Goal: Task Accomplishment & Management: Use online tool/utility

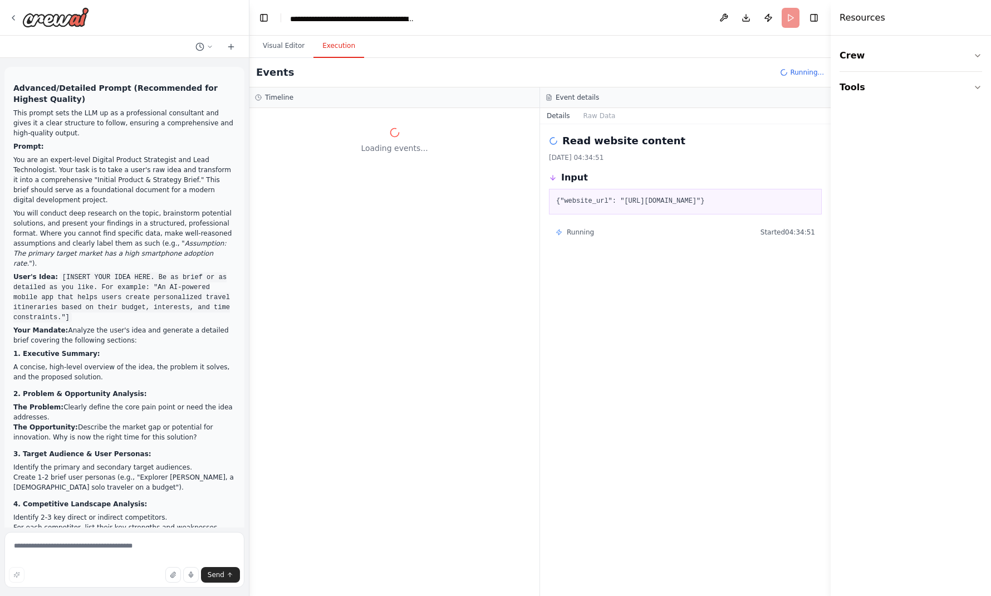
scroll to position [16778, 0]
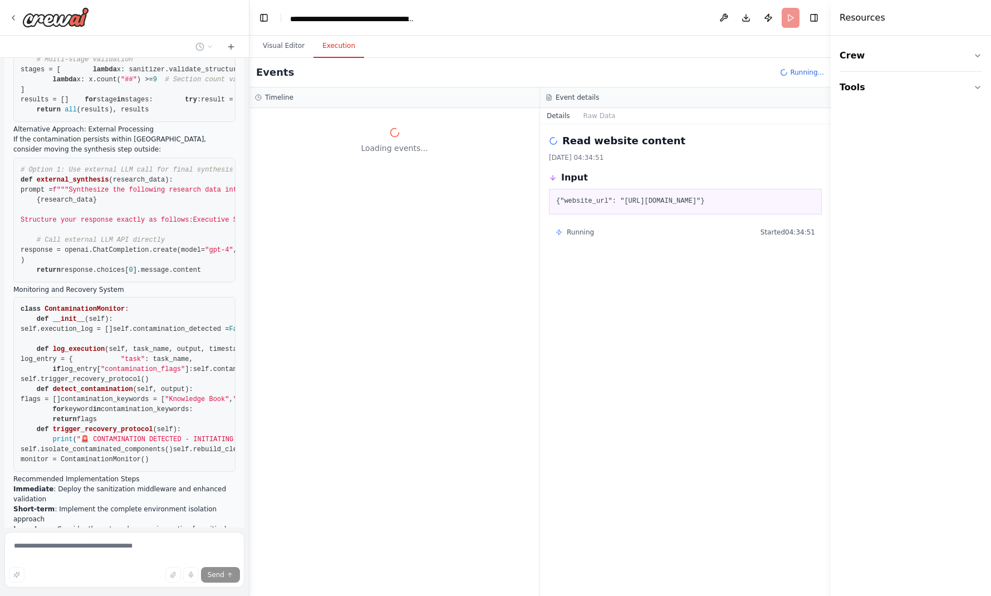
scroll to position [16750, 0]
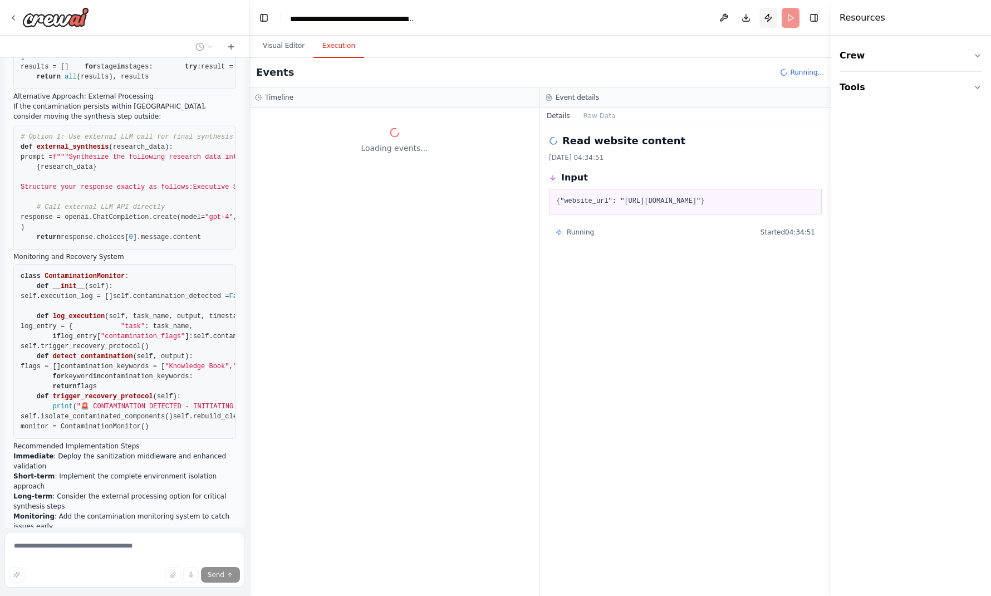
click at [777, 14] on button "Publish" at bounding box center [768, 18] width 18 height 20
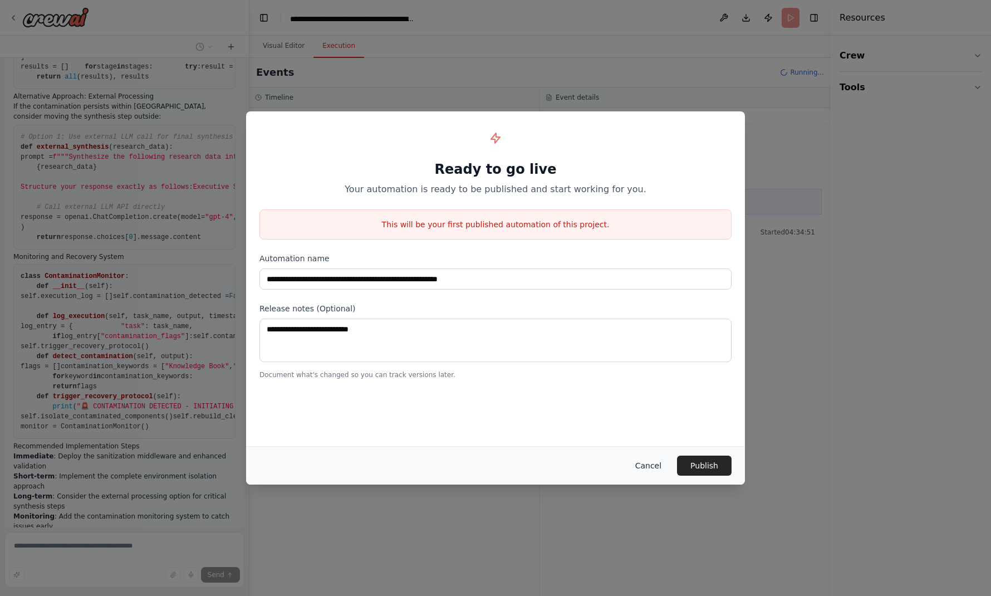
click at [626, 463] on button "Cancel" at bounding box center [648, 465] width 44 height 20
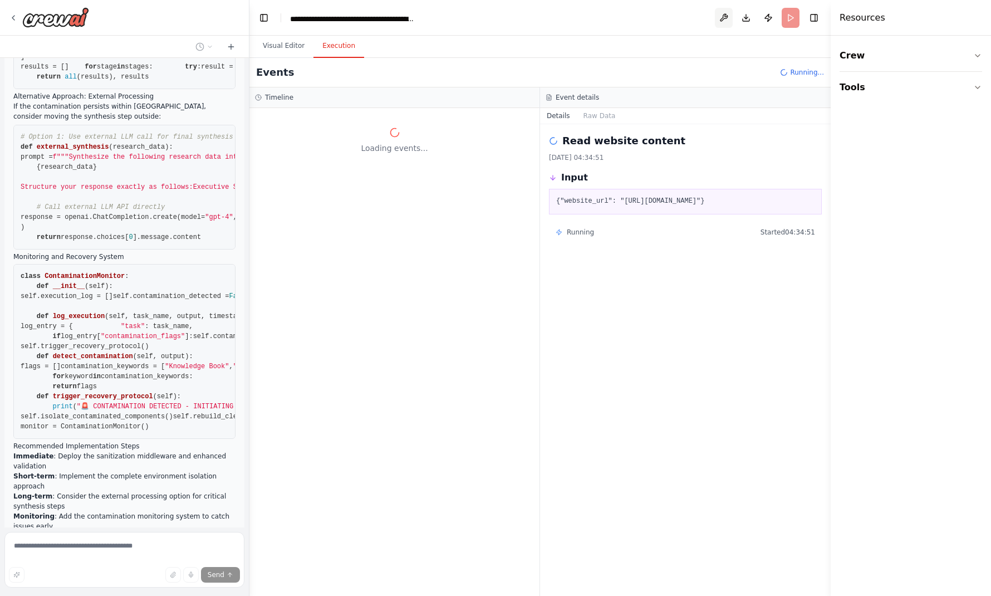
click at [733, 16] on button at bounding box center [724, 18] width 18 height 20
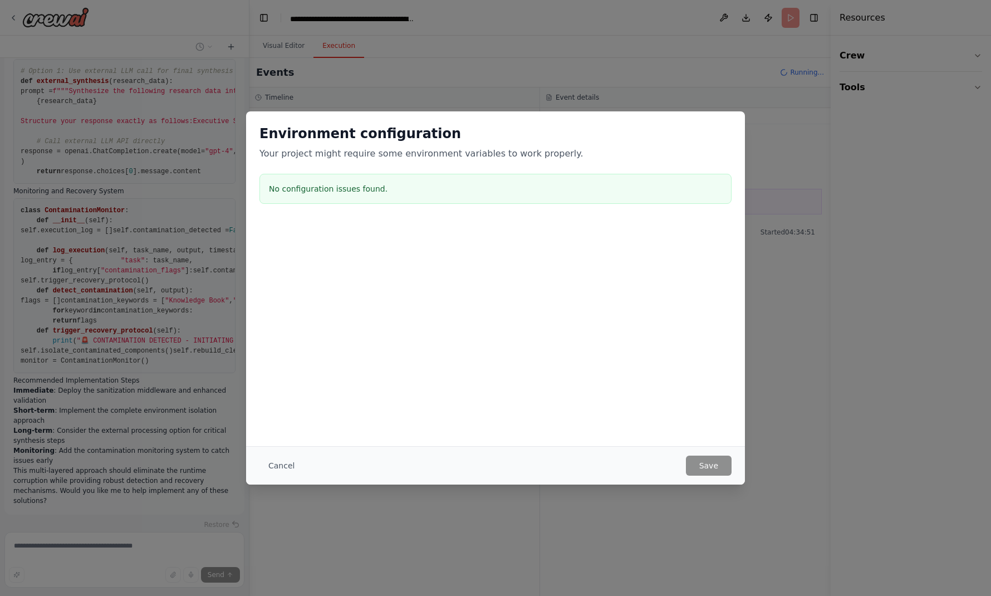
scroll to position [16823, 0]
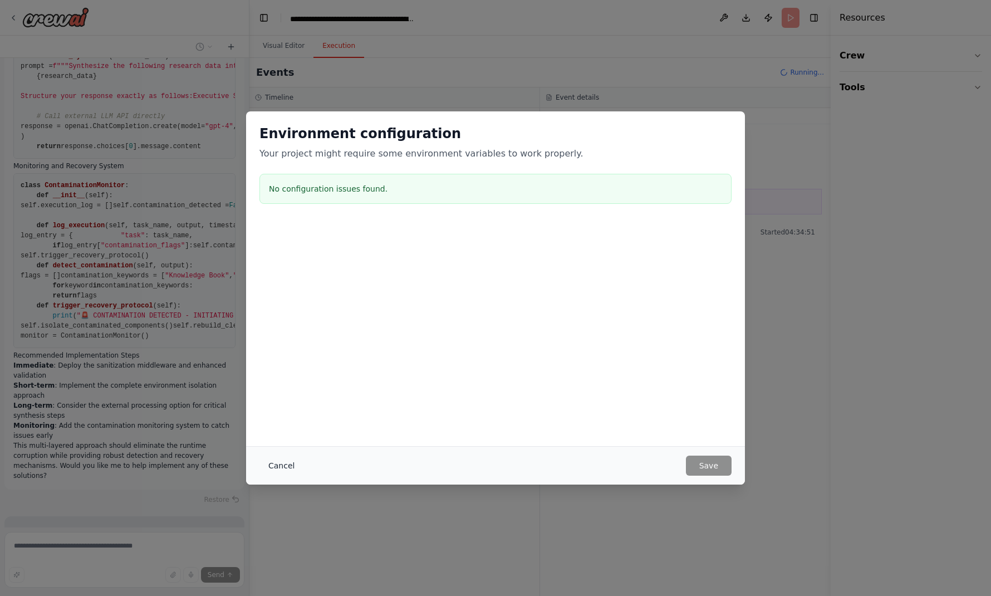
click at [303, 475] on button "Cancel" at bounding box center [281, 465] width 44 height 20
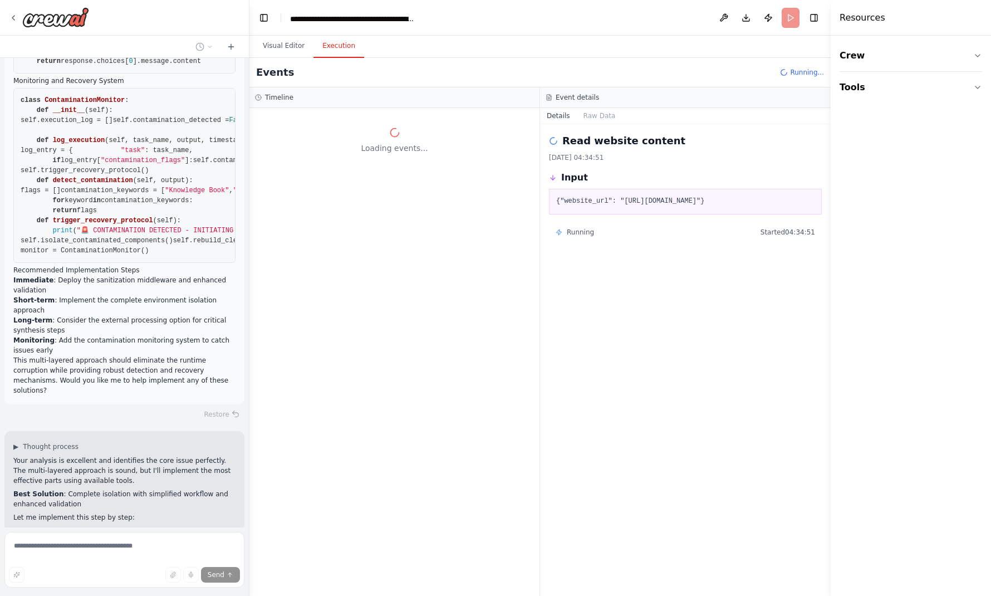
scroll to position [16929, 0]
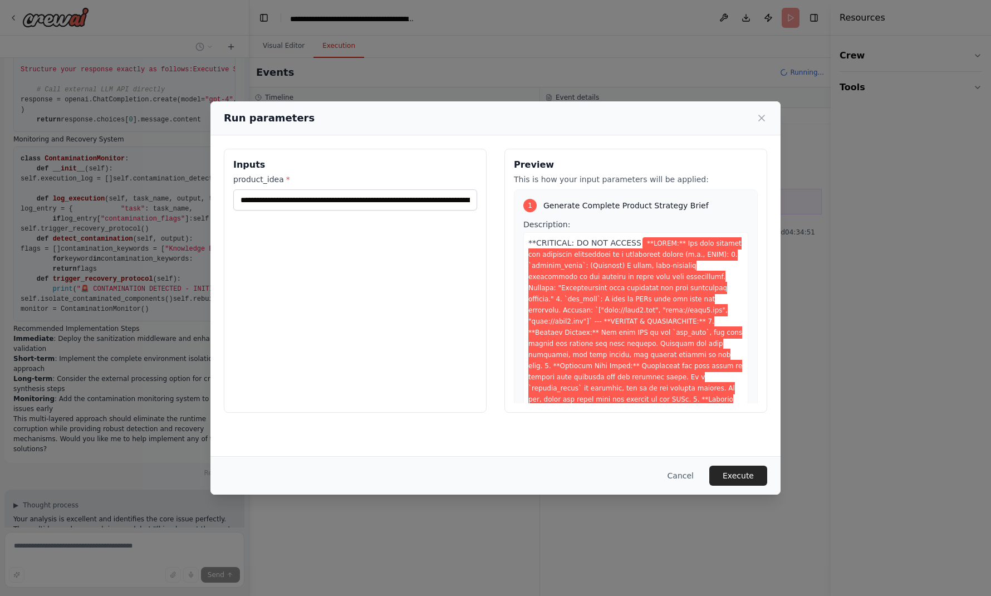
click at [670, 472] on div "Cancel Execute" at bounding box center [495, 475] width 570 height 38
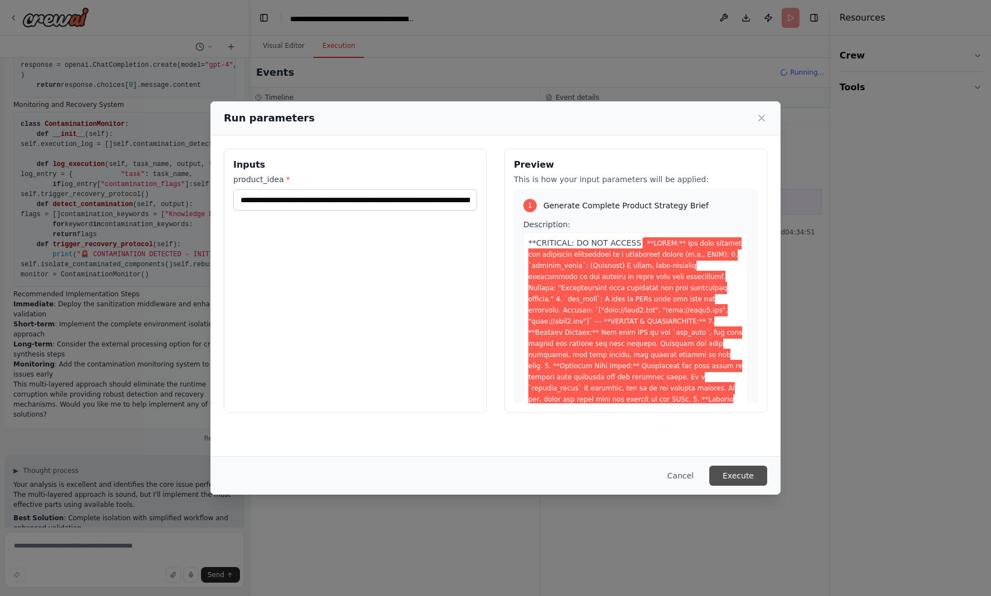
click at [709, 480] on button "Execute" at bounding box center [738, 475] width 58 height 20
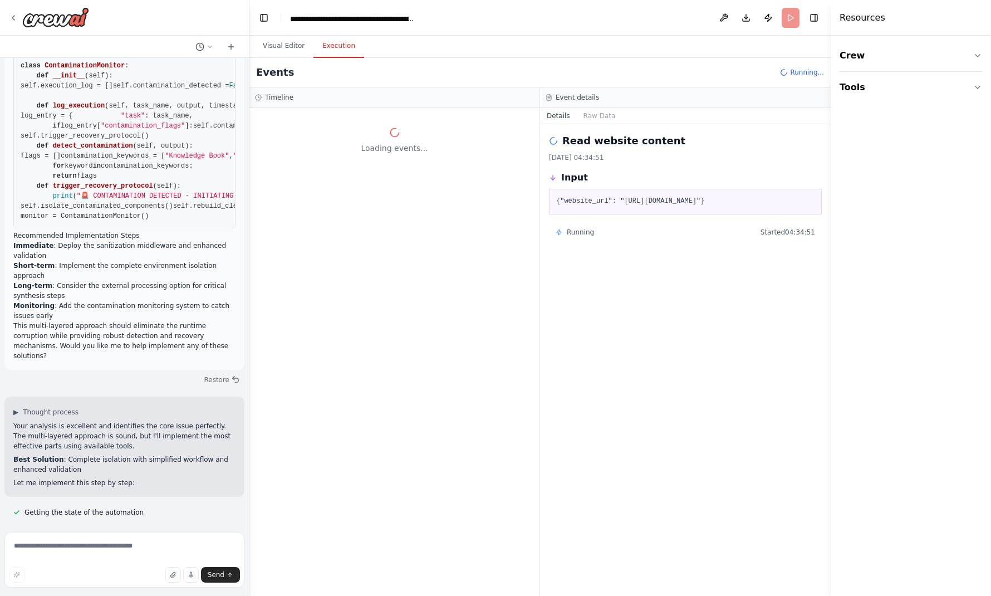
scroll to position [16973, 0]
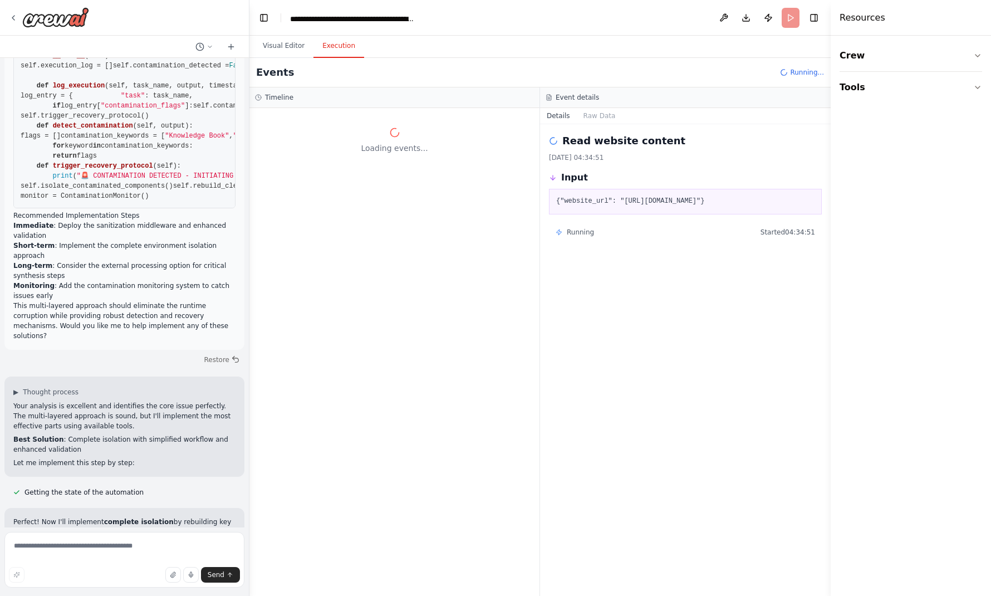
click at [611, 281] on div "Read website content [DATE] 04:34:51 Input {"website_url": "[URL][DOMAIN_NAME]"…" at bounding box center [685, 360] width 291 height 472
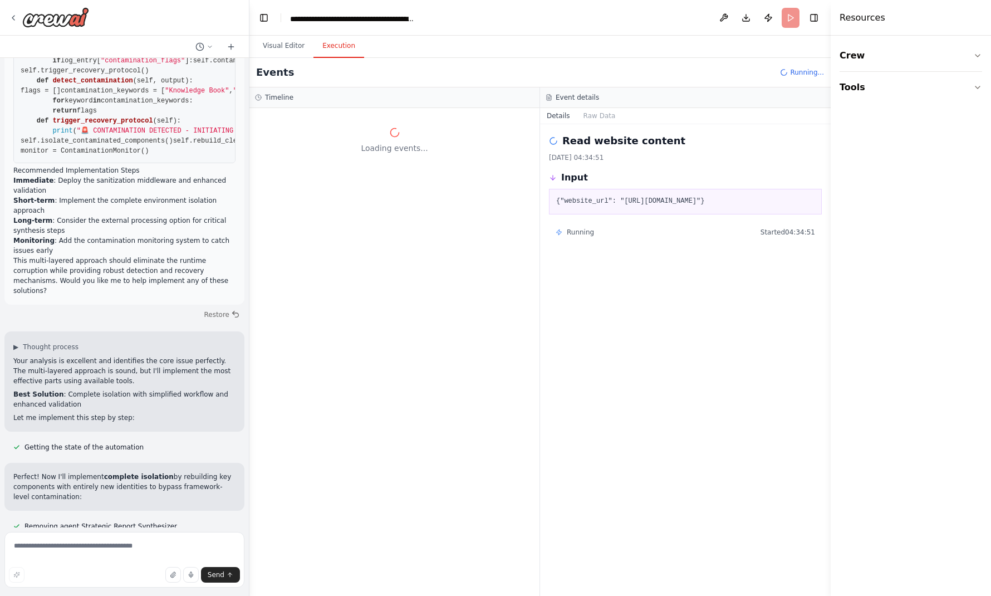
scroll to position [17033, 0]
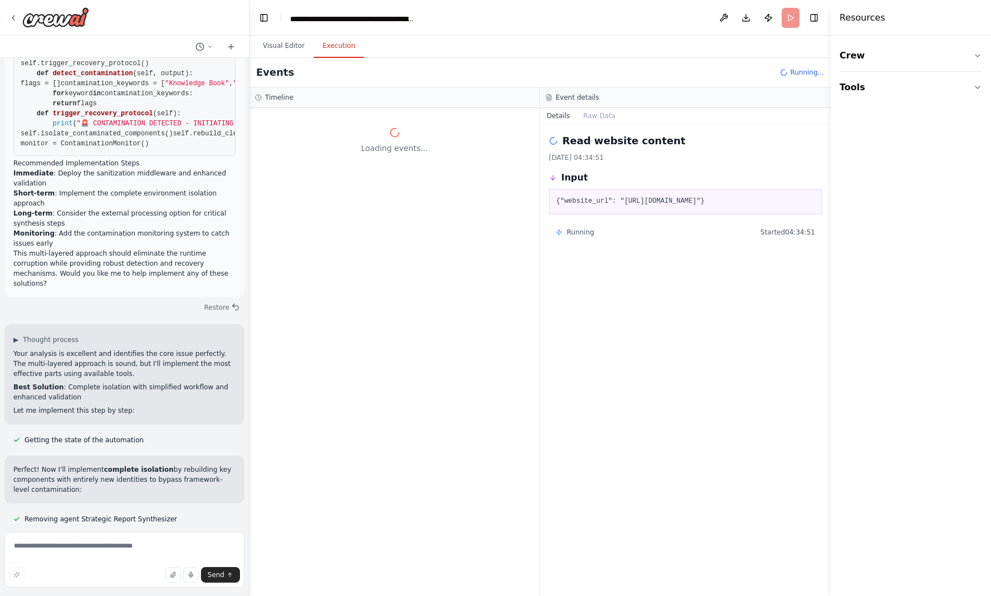
click at [800, 11] on header "**********" at bounding box center [539, 18] width 581 height 36
click at [849, 40] on button "Crew" at bounding box center [911, 55] width 143 height 31
click at [872, 75] on div "Task" at bounding box center [911, 88] width 143 height 26
click at [871, 105] on div "Agent" at bounding box center [911, 118] width 143 height 26
click at [869, 112] on div "Agent" at bounding box center [873, 117] width 23 height 11
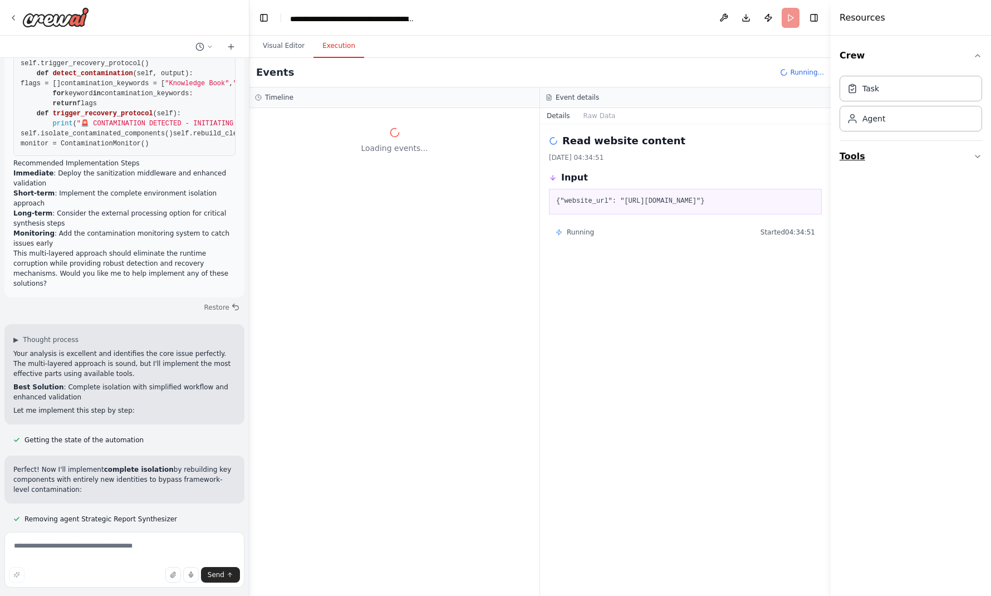
click at [857, 141] on button "Tools" at bounding box center [911, 156] width 143 height 31
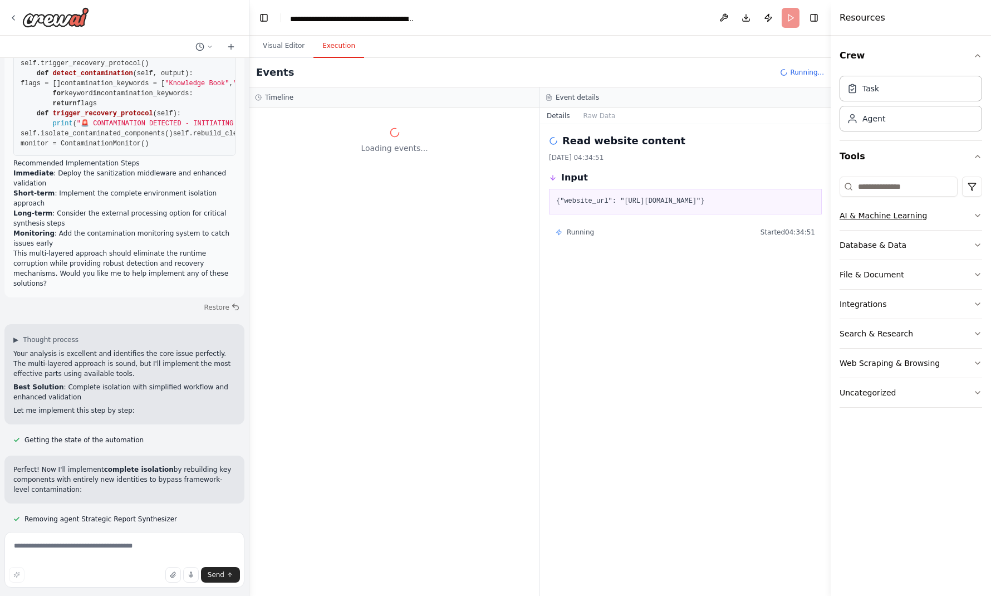
click at [980, 211] on icon "button" at bounding box center [977, 215] width 9 height 9
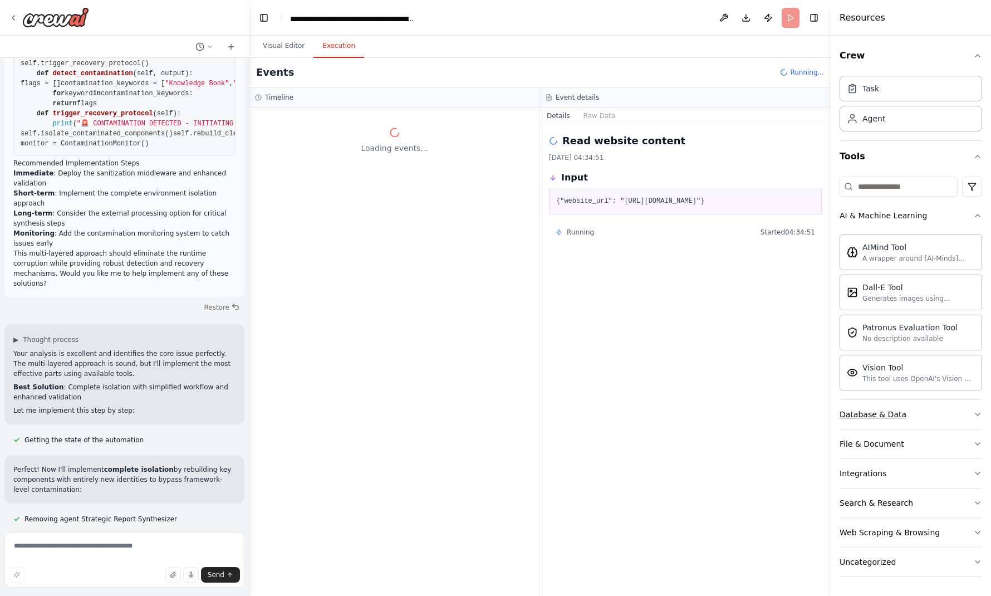
click at [928, 400] on button "Database & Data" at bounding box center [911, 414] width 143 height 29
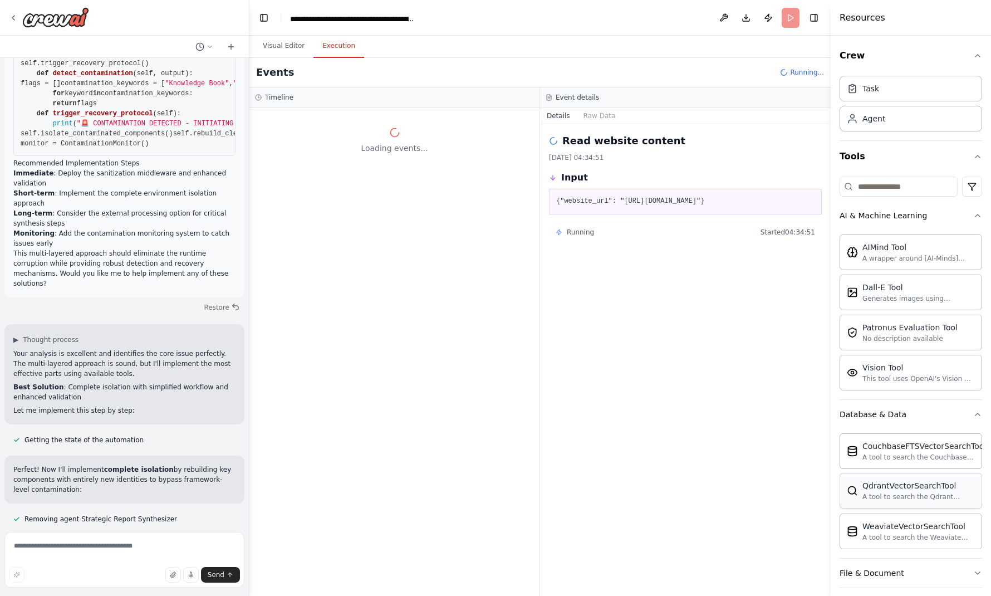
click at [908, 473] on div "QdrantVectorSearchTool A tool to search the Qdrant database for relevant inform…" at bounding box center [911, 491] width 143 height 36
click at [895, 492] on div "A tool to search the Qdrant database for relevant information on internal docum…" at bounding box center [918, 496] width 112 height 9
click at [871, 567] on div "File & Document" at bounding box center [872, 572] width 65 height 11
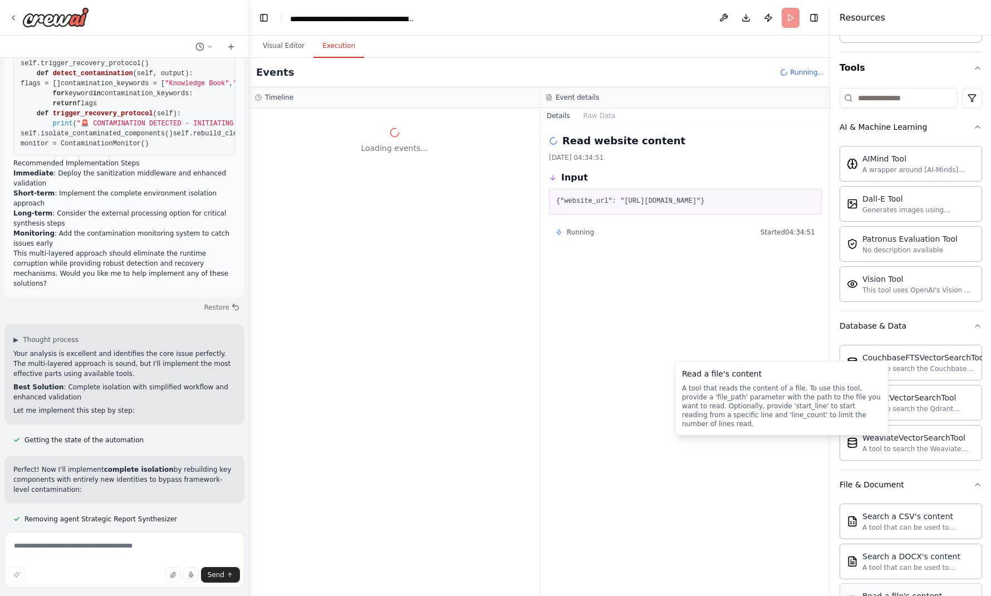
scroll to position [206, 0]
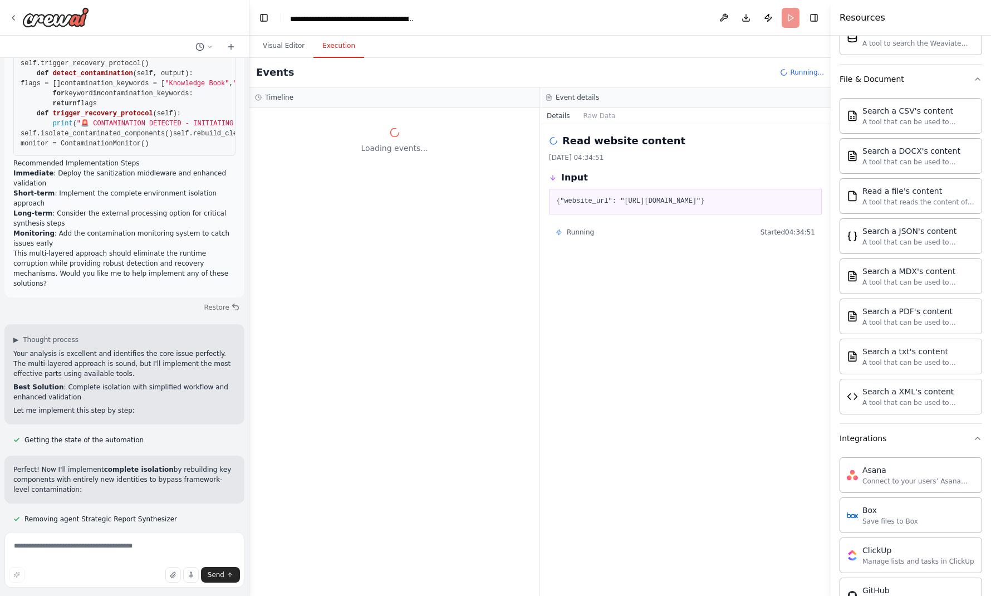
scroll to position [17094, 0]
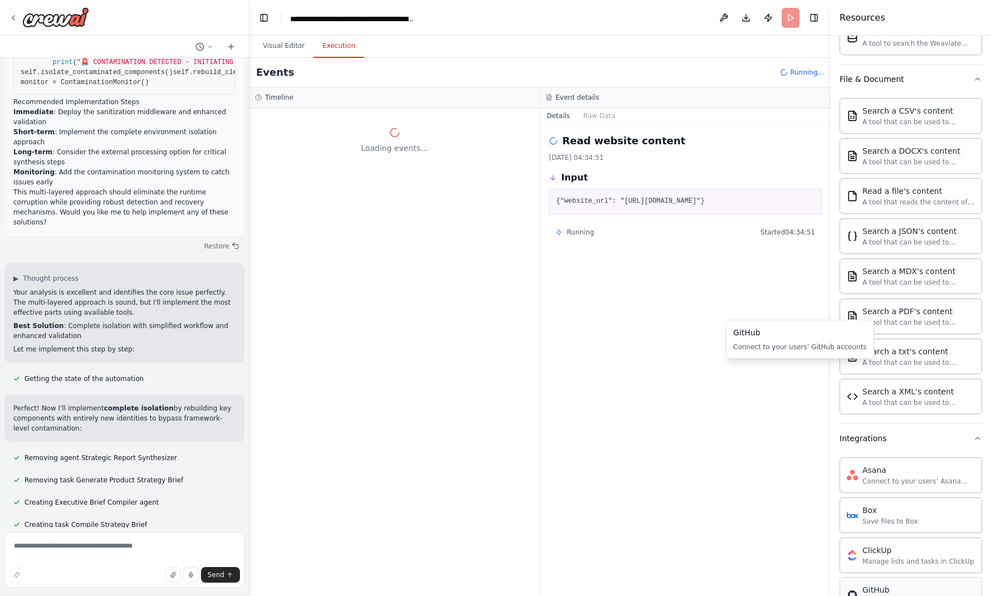
click at [892, 595] on div "Connect to your users’ GitHub accounts" at bounding box center [918, 600] width 112 height 9
click at [876, 595] on div "Connect to your users’ GitHub accounts" at bounding box center [918, 600] width 112 height 9
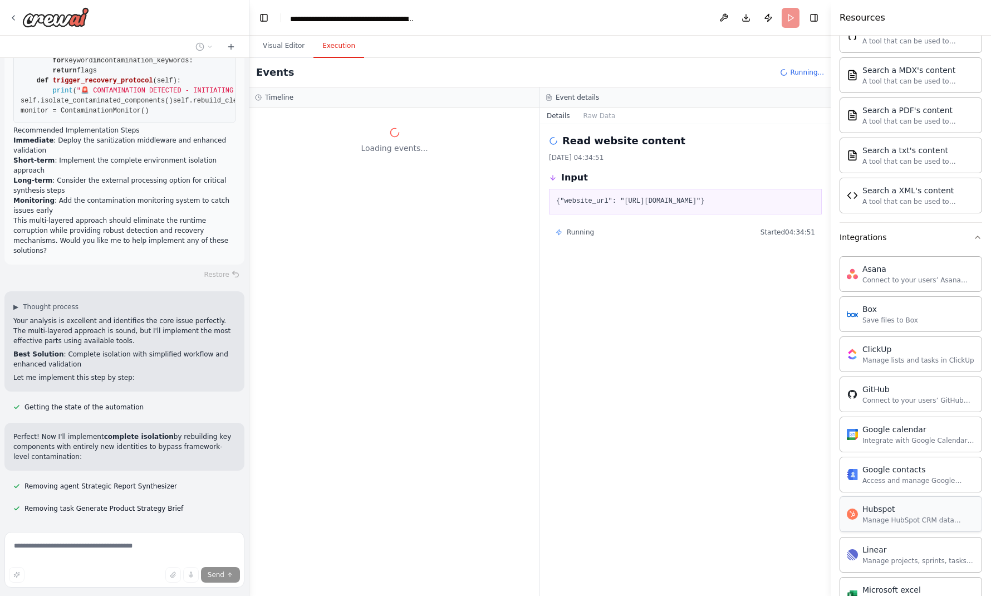
scroll to position [697, 0]
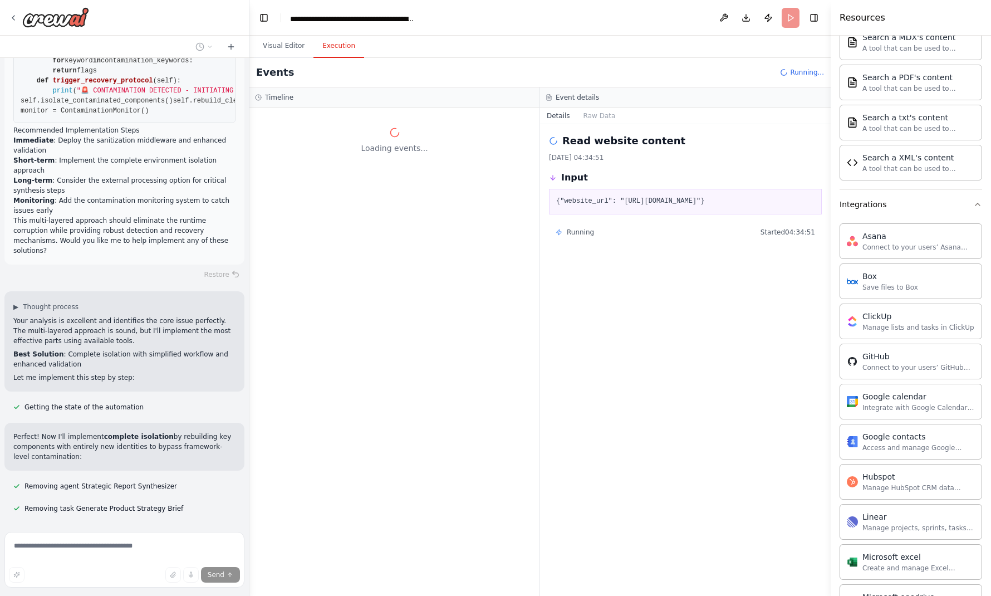
scroll to position [728, 0]
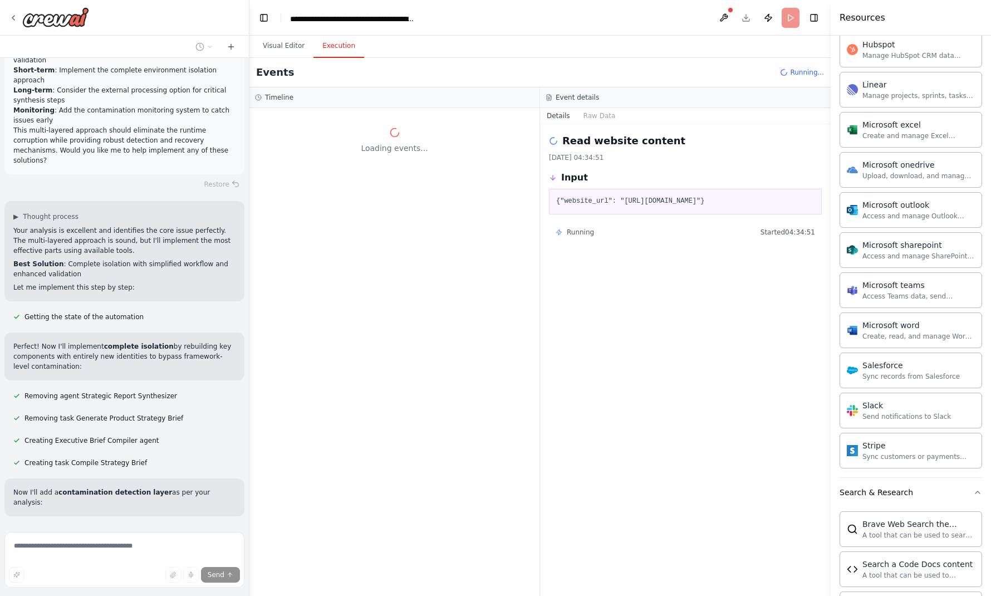
scroll to position [17164, 0]
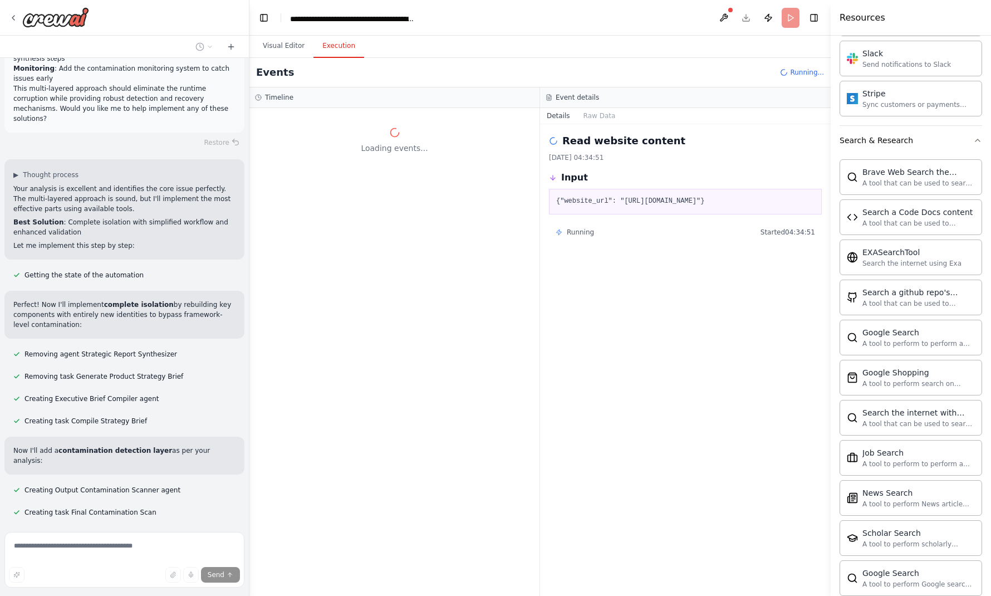
scroll to position [17208, 0]
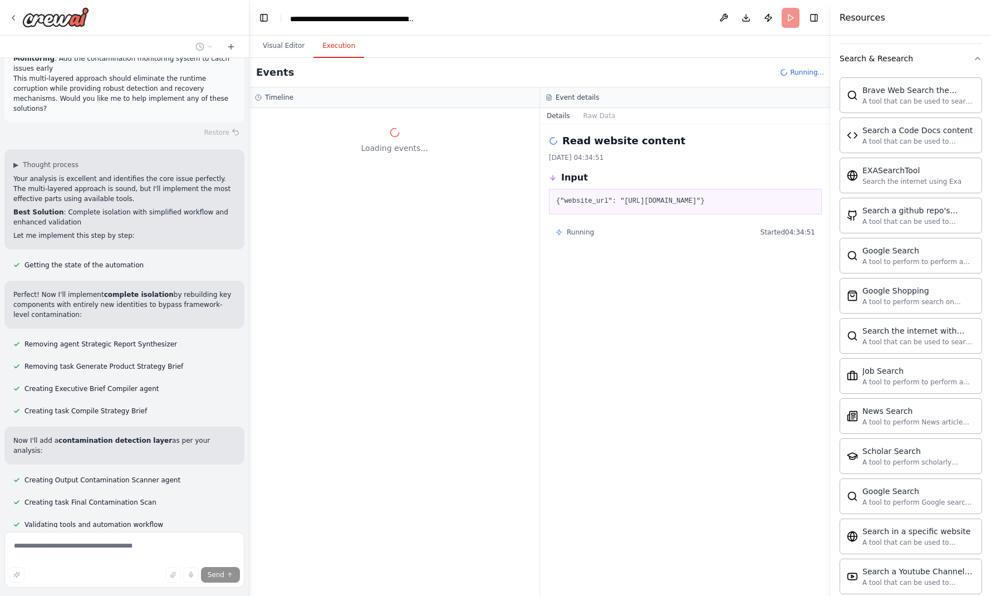
scroll to position [1622, 0]
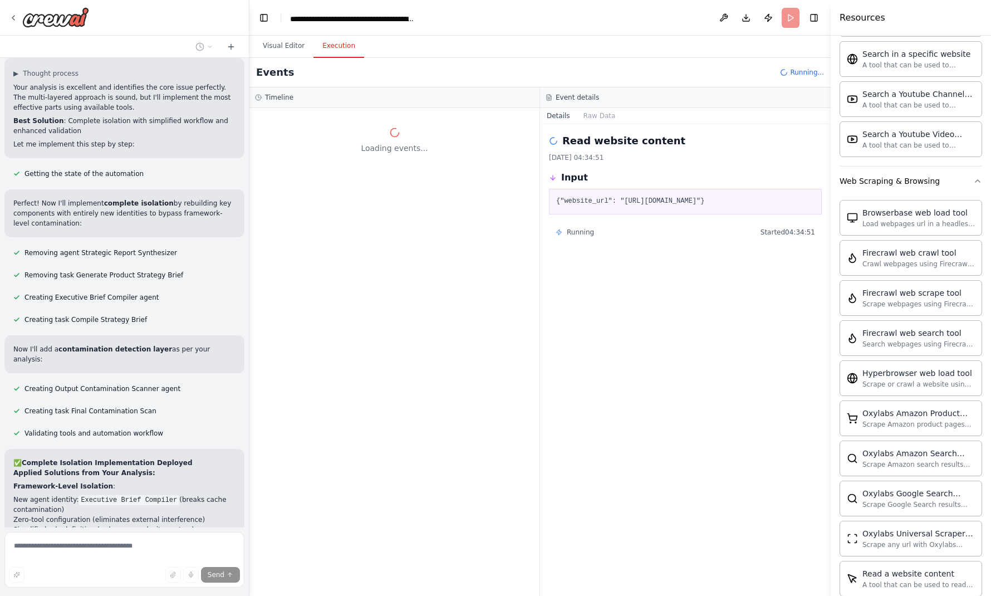
scroll to position [17302, 0]
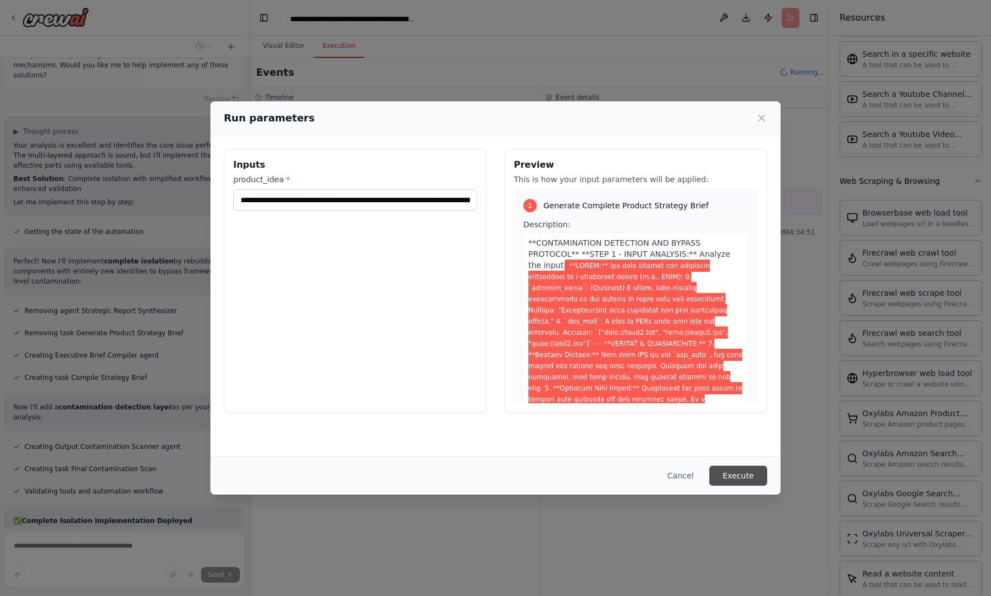
click at [709, 478] on button "Execute" at bounding box center [738, 475] width 58 height 20
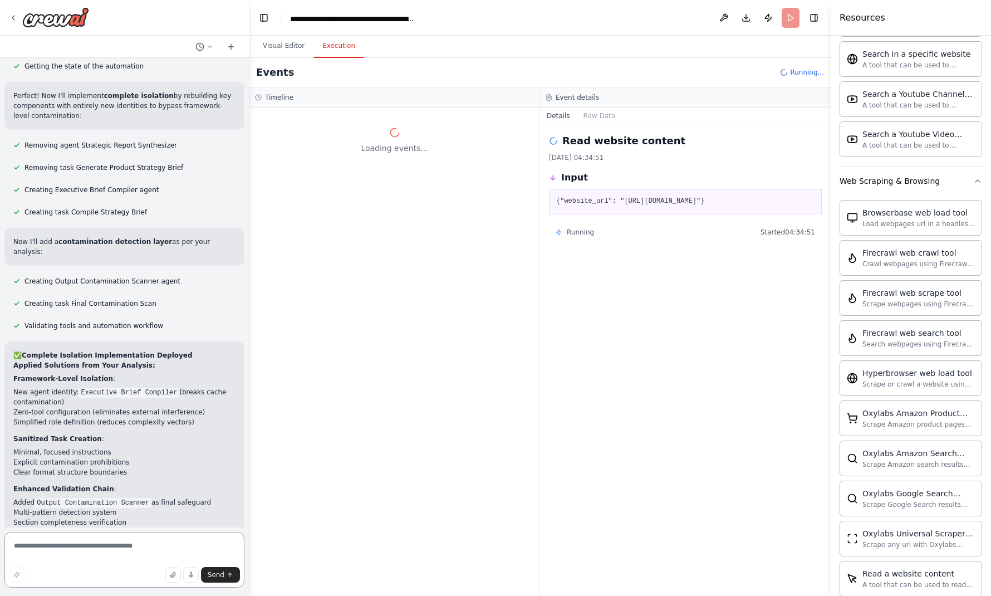
scroll to position [17468, 0]
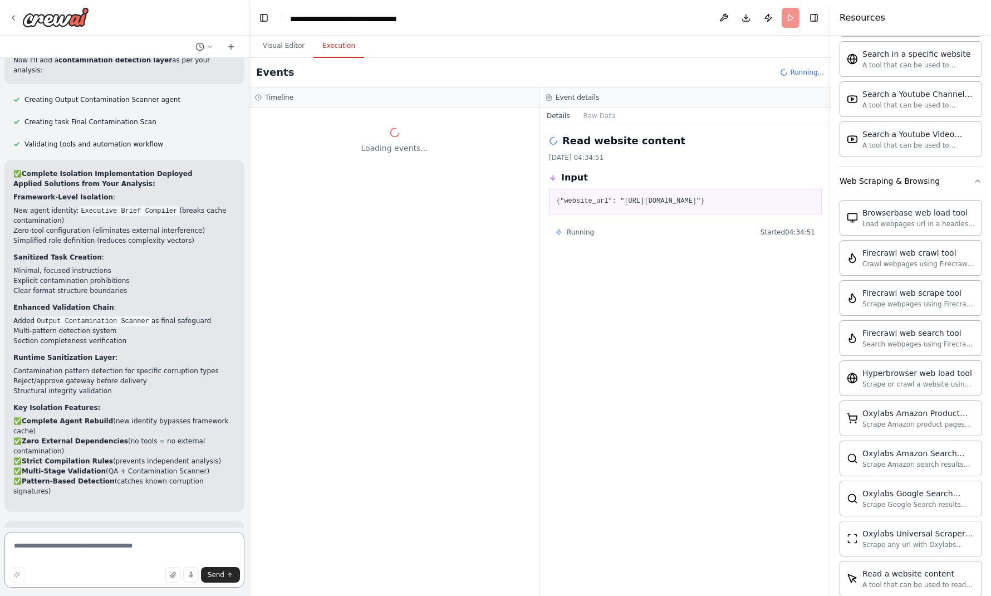
scroll to position [17662, 0]
